Goal: Find specific page/section: Find specific page/section

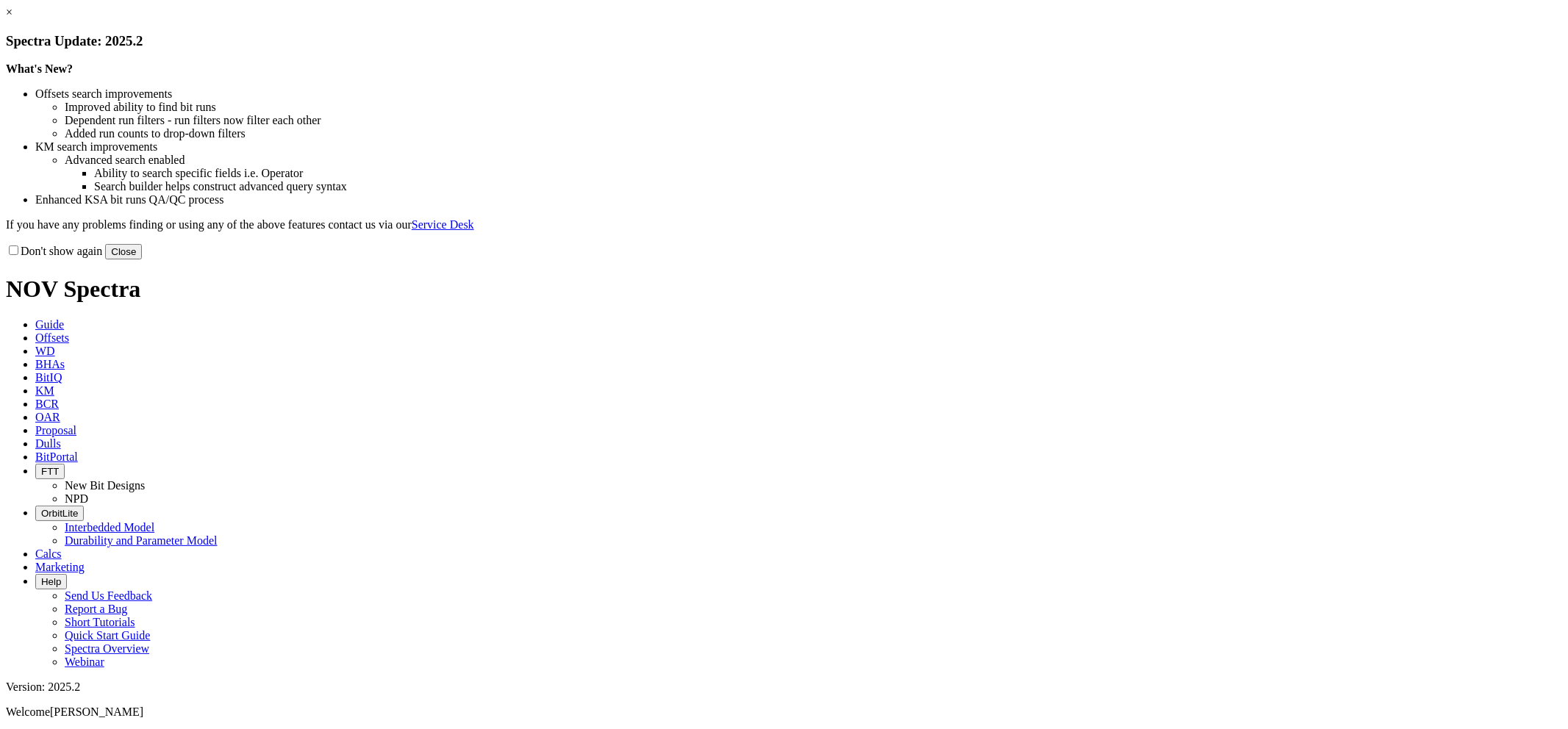
click at [12, 19] on link "×" at bounding box center [9, 12] width 6 height 12
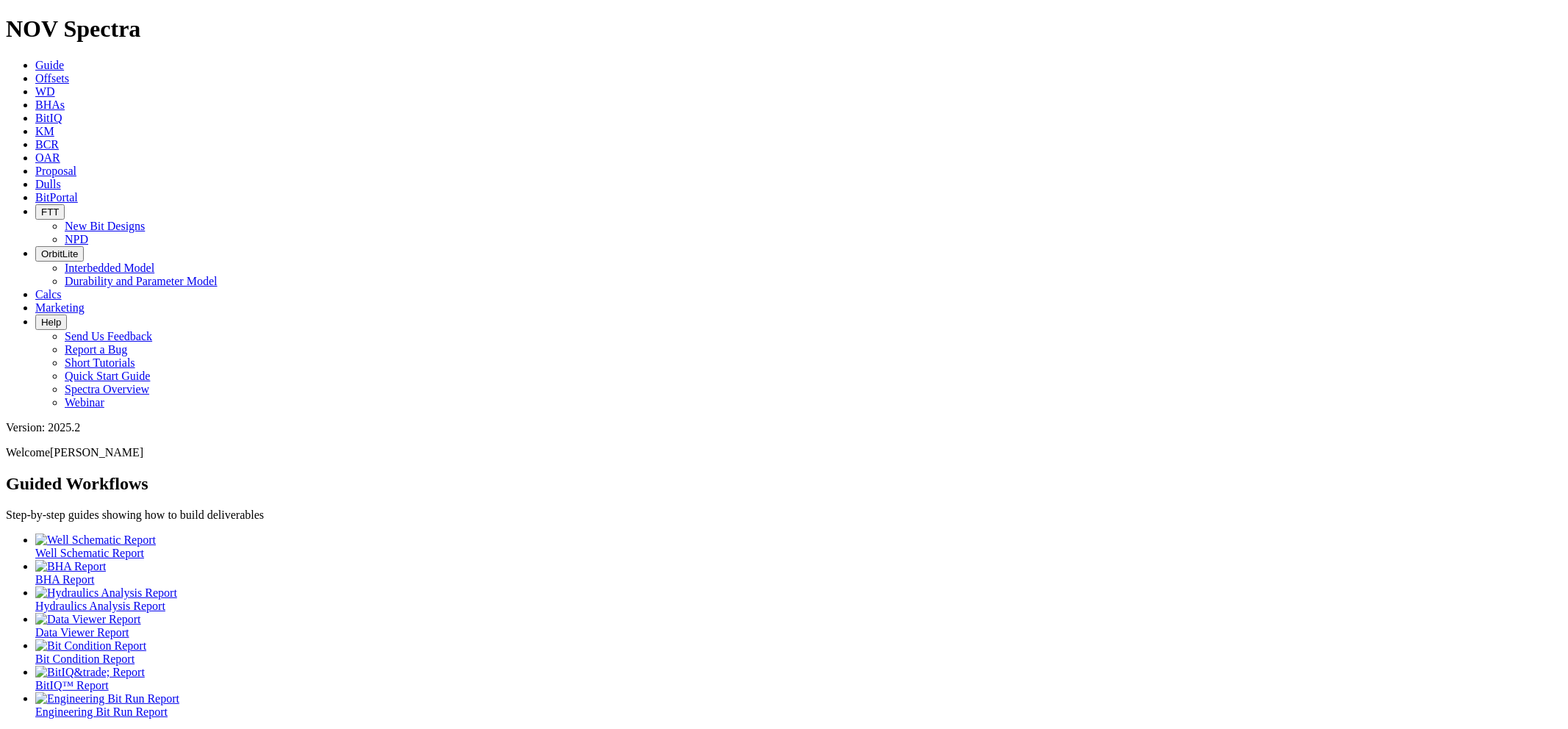
click at [61, 178] on link "Dulls" at bounding box center [48, 184] width 26 height 12
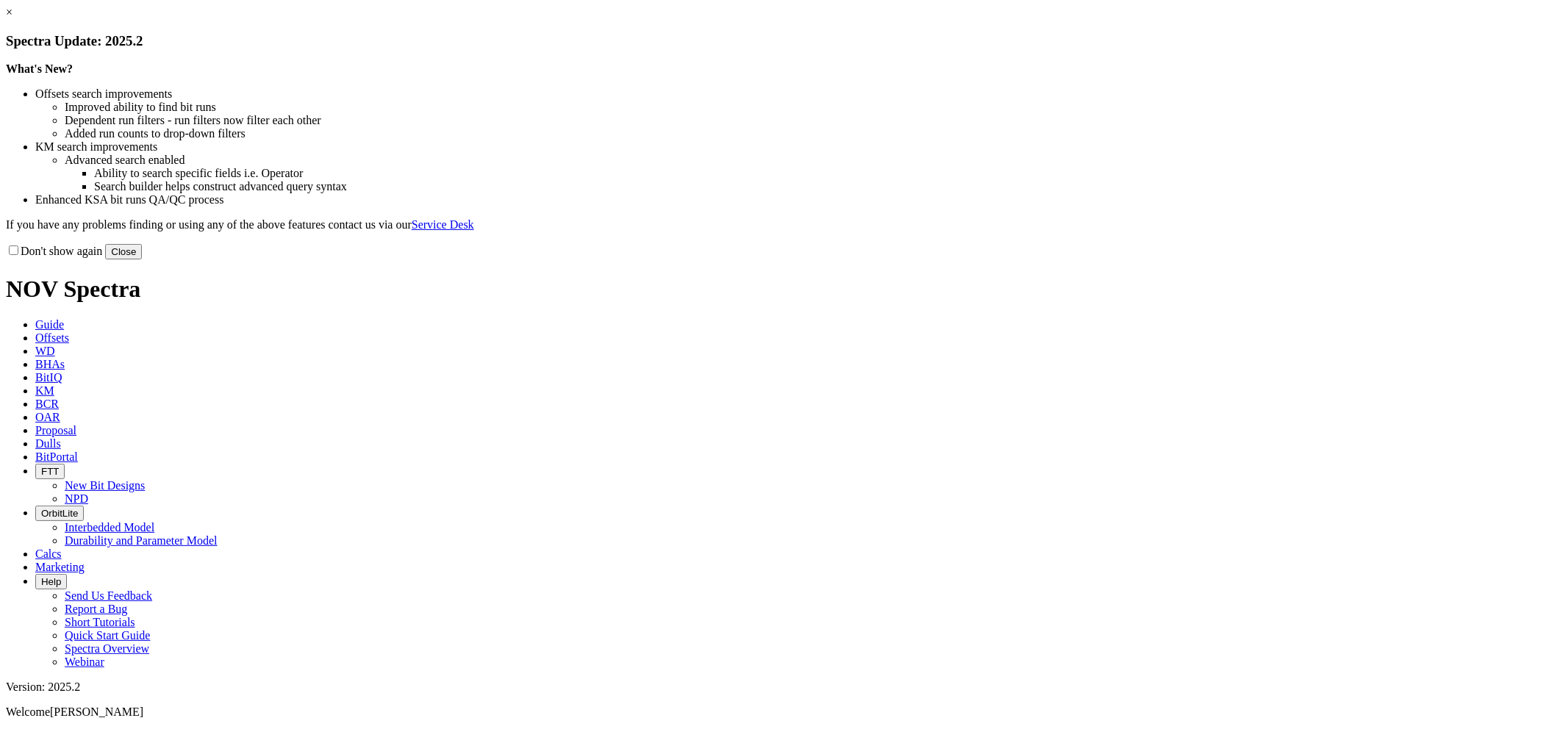
click at [142, 259] on button "Close" at bounding box center [123, 251] width 37 height 15
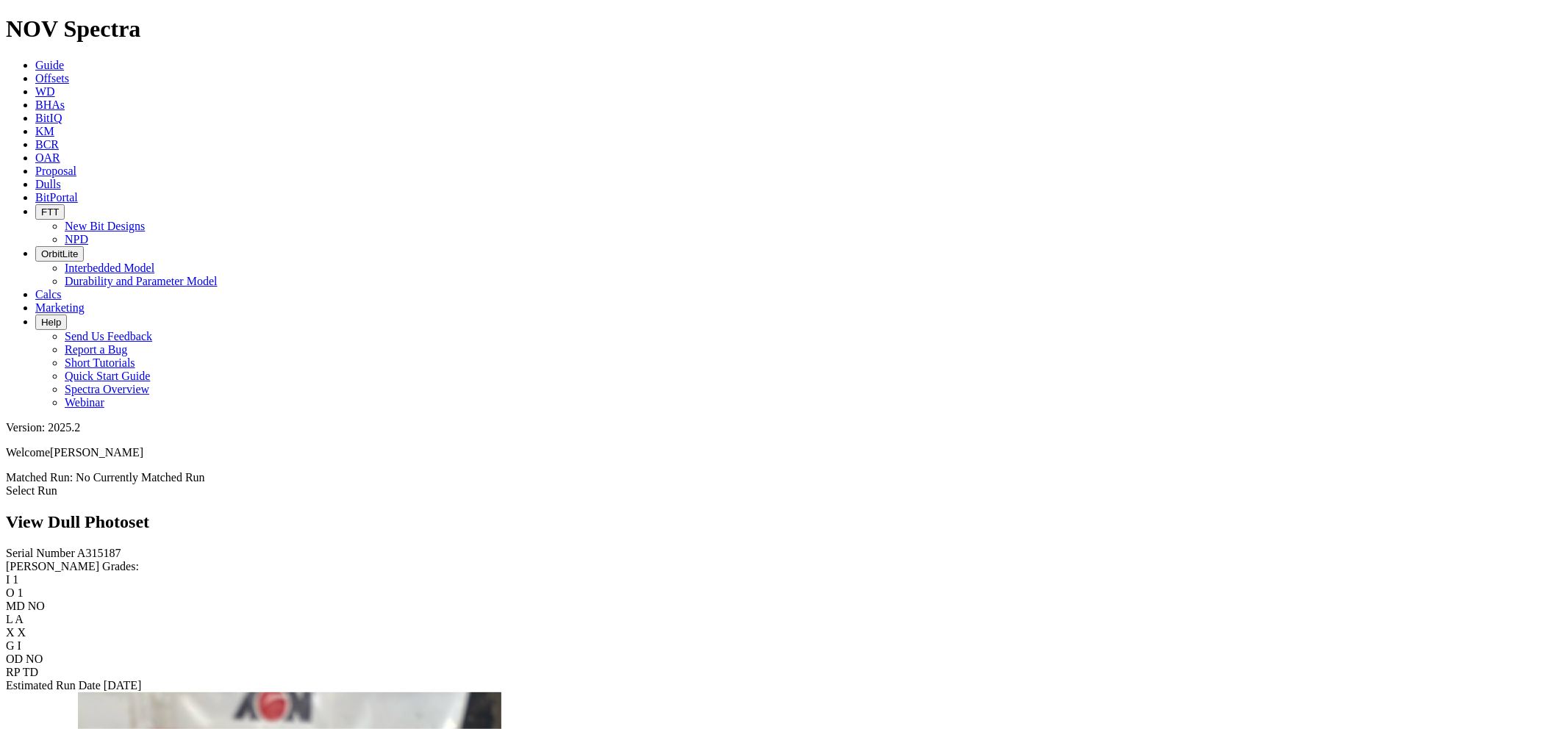
scroll to position [1762, 0]
click at [36, 178] on icon at bounding box center [36, 184] width 0 height 12
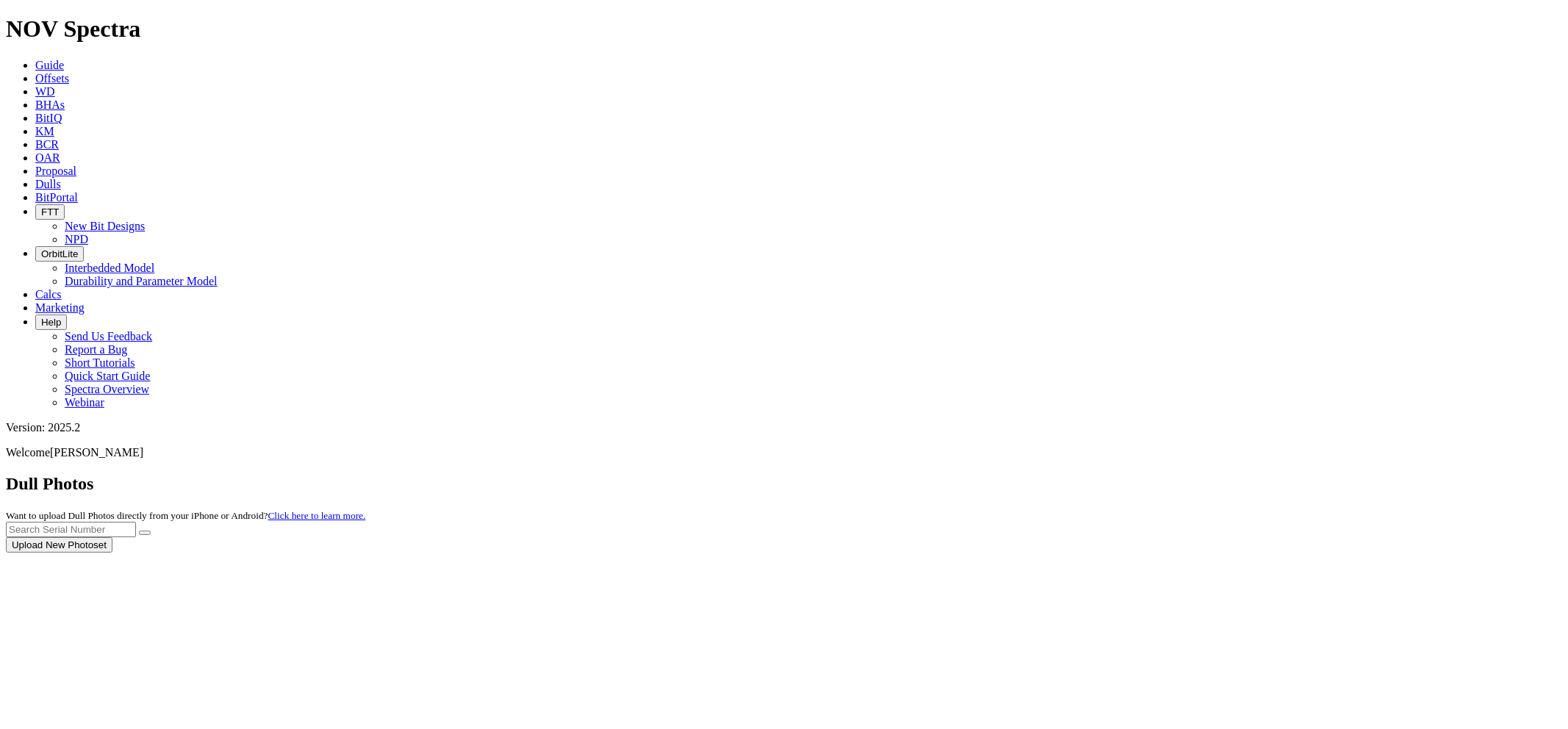
click at [36, 178] on icon at bounding box center [36, 184] width 0 height 12
